Goal: Find specific page/section: Locate a particular part of the current website

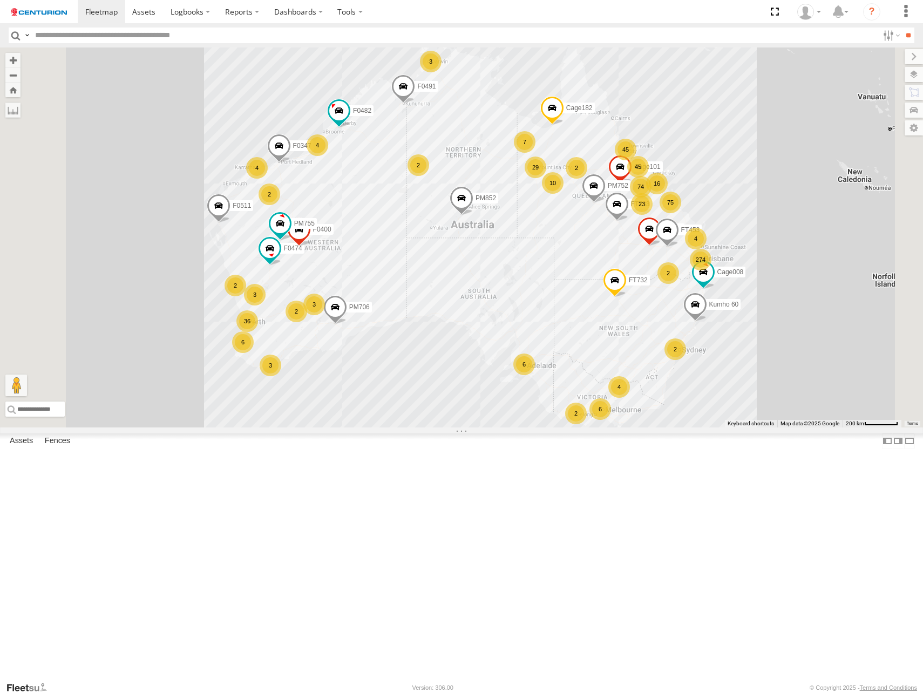
click at [92, 32] on input "text" at bounding box center [455, 36] width 848 height 16
type input "*****"
click at [902, 28] on input "**" at bounding box center [908, 36] width 12 height 16
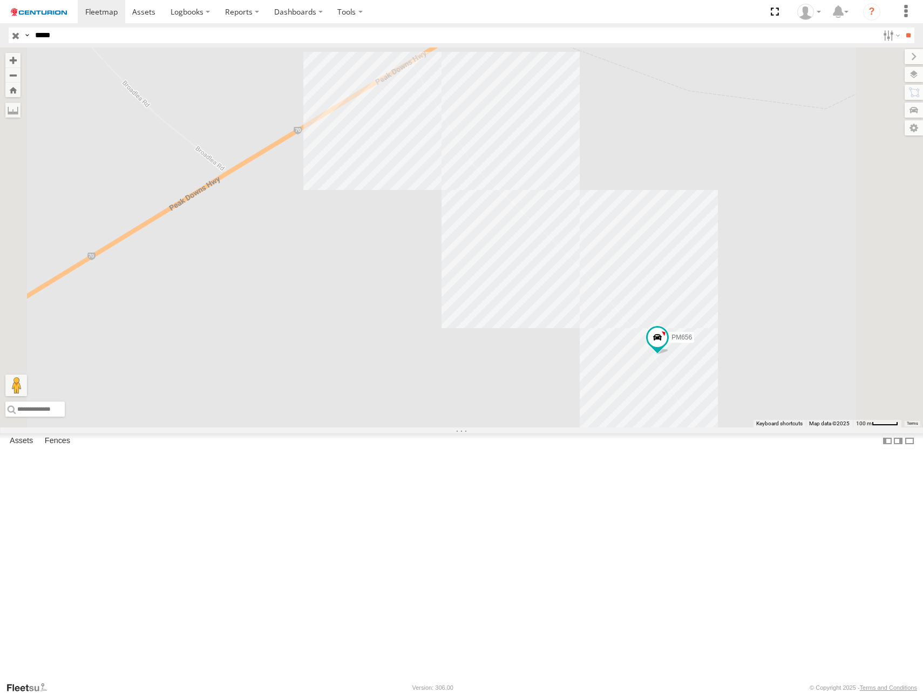
click at [645, 327] on div "PM656" at bounding box center [461, 238] width 923 height 380
click at [646, 329] on div "PM656" at bounding box center [461, 238] width 923 height 380
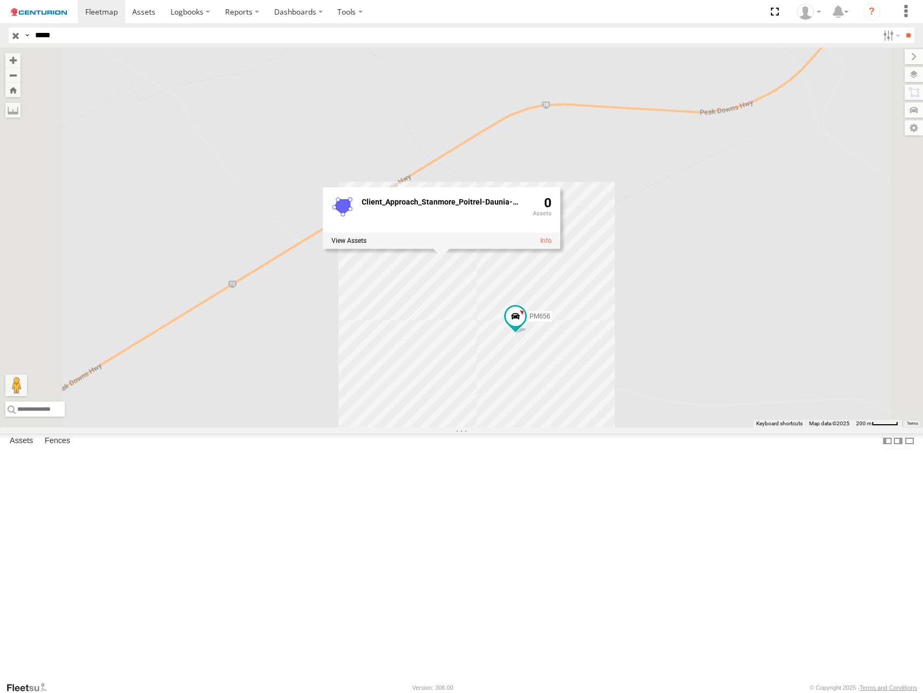
click at [711, 415] on div "PM656 Client_Approach_Stanmore_Poitrel-Daunia-Mines 0" at bounding box center [461, 238] width 923 height 380
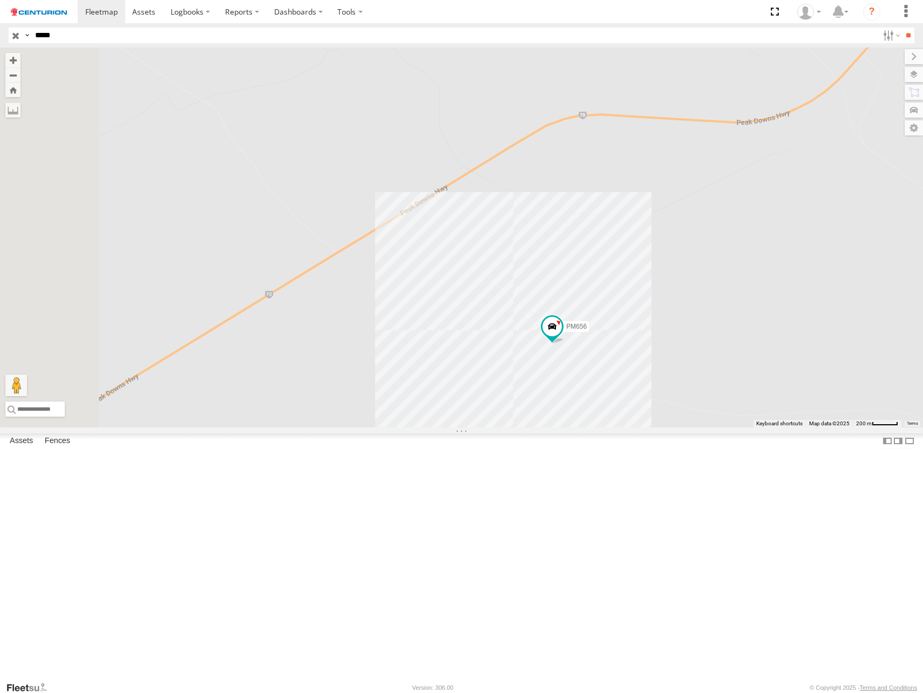
drag, startPoint x: 463, startPoint y: 404, endPoint x: 559, endPoint y: 434, distance: 100.8
click at [558, 428] on div "PM656" at bounding box center [461, 238] width 923 height 380
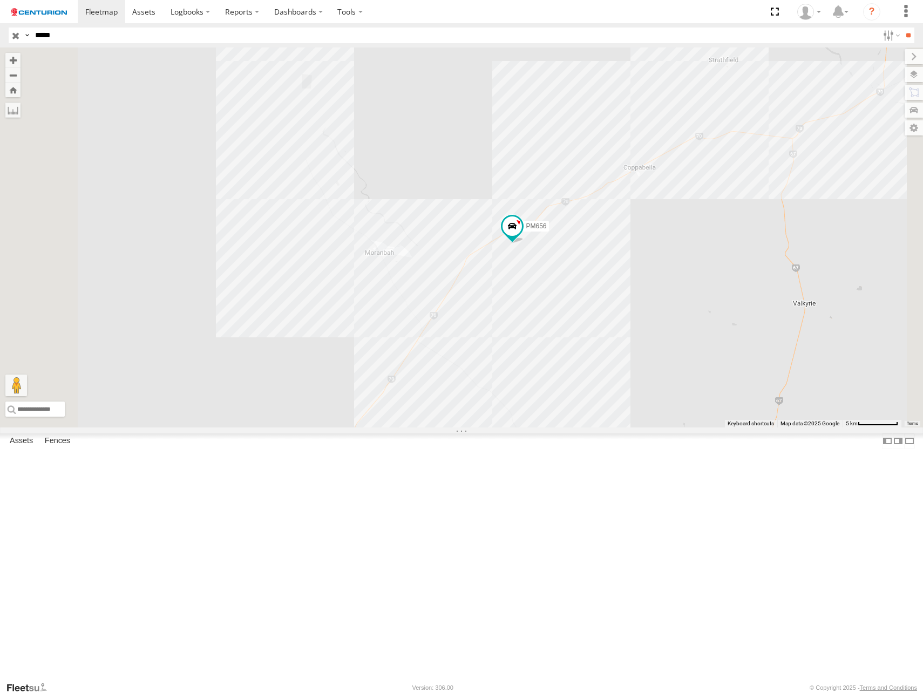
drag, startPoint x: 638, startPoint y: 541, endPoint x: 673, endPoint y: 437, distance: 109.6
click at [673, 428] on div "PM656" at bounding box center [461, 238] width 923 height 380
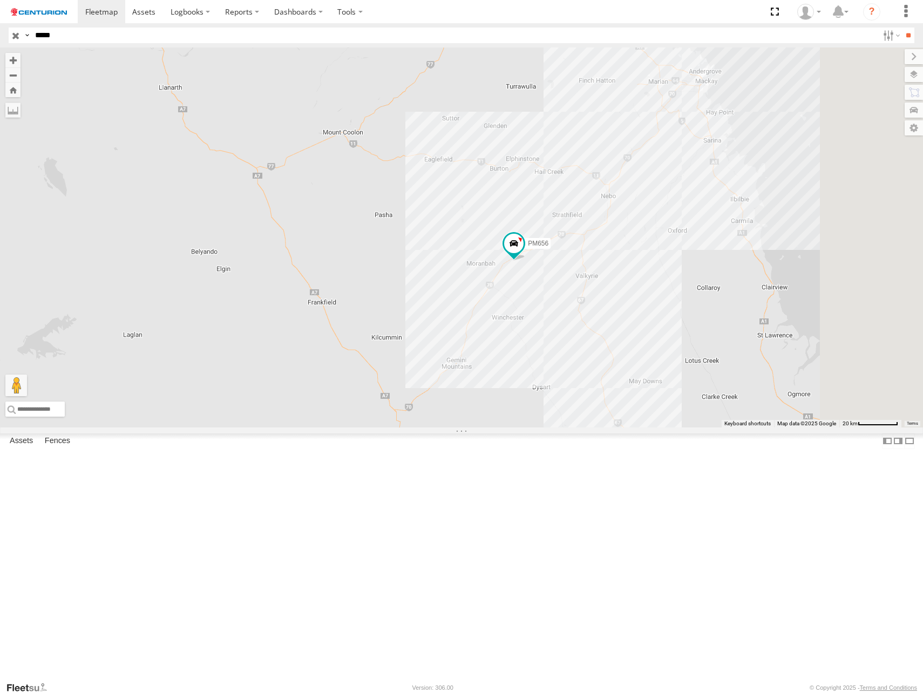
drag, startPoint x: 842, startPoint y: 238, endPoint x: 783, endPoint y: 313, distance: 95.0
click at [783, 313] on div "PM656" at bounding box center [461, 238] width 923 height 380
